Goal: Task Accomplishment & Management: Use online tool/utility

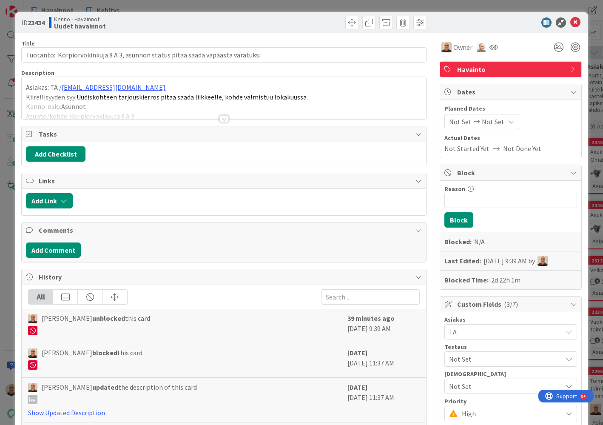
click at [223, 118] on div at bounding box center [223, 118] width 9 height 7
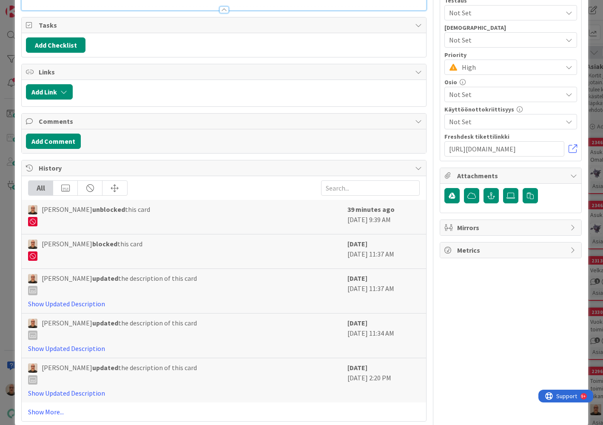
scroll to position [289, 0]
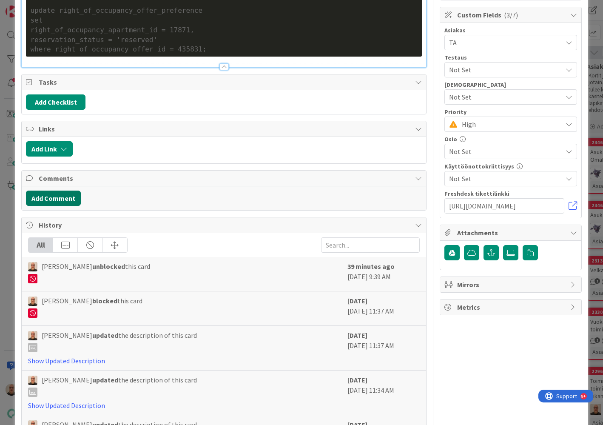
click at [72, 191] on button "Add Comment" at bounding box center [53, 197] width 55 height 15
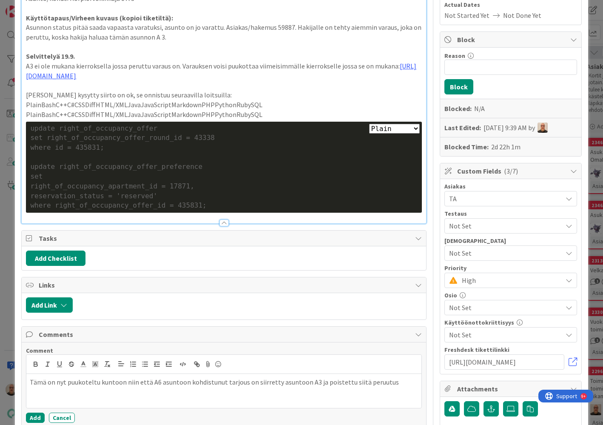
scroll to position [148, 0]
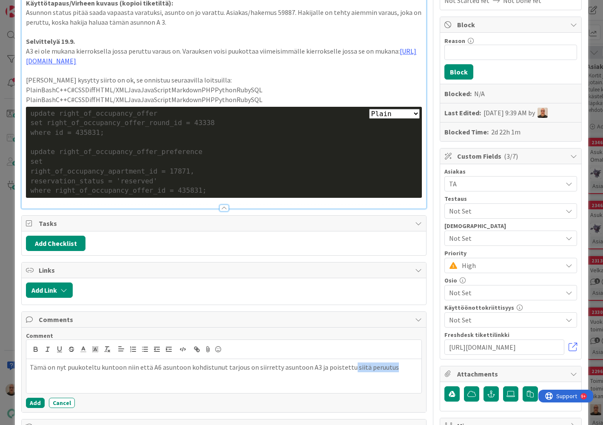
drag, startPoint x: 342, startPoint y: 358, endPoint x: 387, endPoint y: 358, distance: 44.6
click at [386, 362] on p "Tämä on nyt puukoteltu kuntoon niin että A6 asuntoon kohdistunut tarjous on sii…" at bounding box center [224, 367] width 388 height 10
drag, startPoint x: 52, startPoint y: 369, endPoint x: 71, endPoint y: 369, distance: 18.3
click at [71, 369] on p "Tämä on nyt puukoteltu kuntoon niin että A6 asuntoon kohdistunut tarjous on sii…" at bounding box center [224, 371] width 388 height 19
click at [204, 369] on p "Tämä on nyt puukoteltu kuntoon niin että A6 asuntoon kohdistunut tarjous on sii…" at bounding box center [224, 371] width 388 height 19
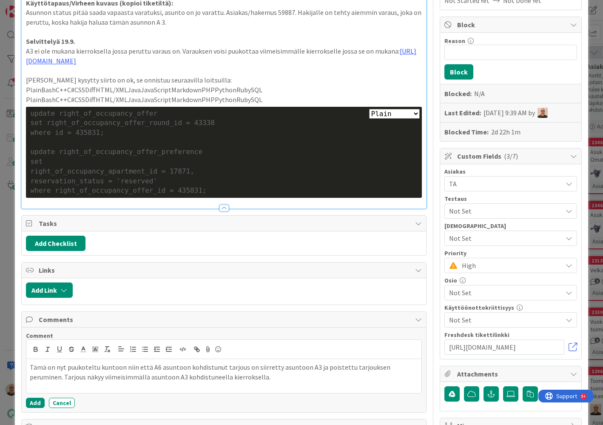
click at [197, 369] on p "Tämä on nyt puukoteltu kuntoon niin että A6 asuntoon kohdistunut tarjous on sii…" at bounding box center [224, 371] width 388 height 19
click at [253, 366] on p "Tämä on nyt puukoteltu kuntoon niin että A6 asuntoon kohdistunut tarjous on sii…" at bounding box center [224, 371] width 388 height 19
click at [36, 397] on button "Add" at bounding box center [35, 402] width 19 height 10
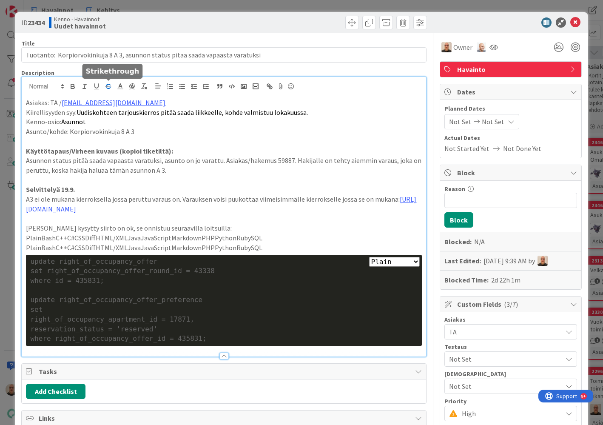
scroll to position [0, 0]
click at [40, 23] on b "23434" at bounding box center [36, 22] width 17 height 9
copy b "23434"
click at [354, 22] on span at bounding box center [352, 23] width 14 height 14
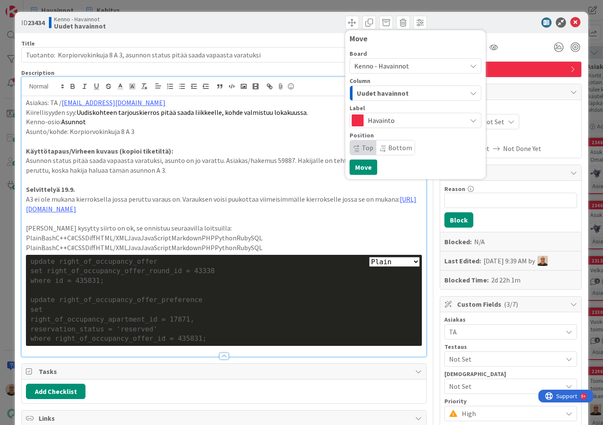
click at [386, 94] on span "Uudet havainnot" at bounding box center [383, 93] width 52 height 11
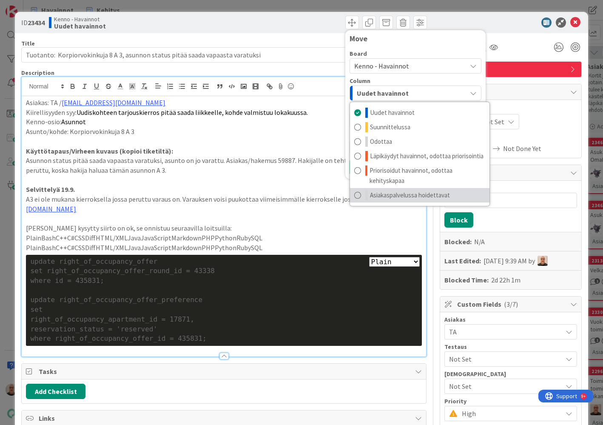
click at [366, 190] on icon at bounding box center [366, 195] width 3 height 10
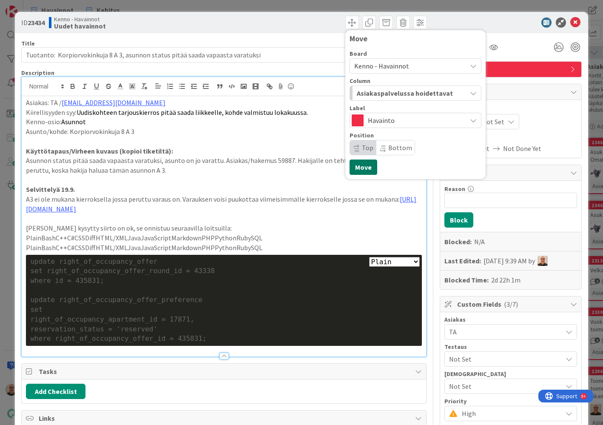
click at [365, 169] on button "Move" at bounding box center [363, 166] width 28 height 15
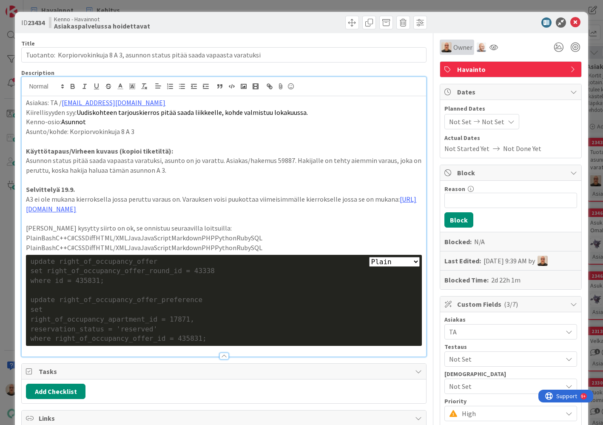
click at [465, 46] on span "Owner" at bounding box center [462, 47] width 19 height 10
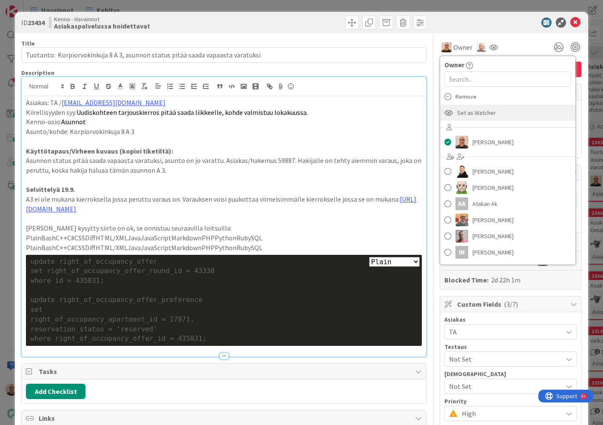
click at [466, 111] on span "Set as Watcher" at bounding box center [476, 112] width 39 height 13
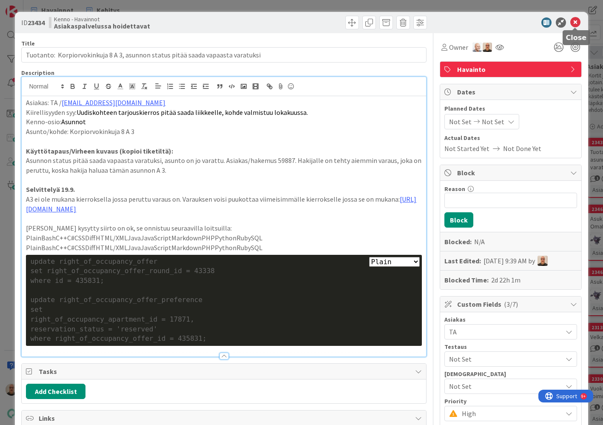
click at [575, 21] on icon at bounding box center [575, 22] width 10 height 10
